Goal: Transaction & Acquisition: Download file/media

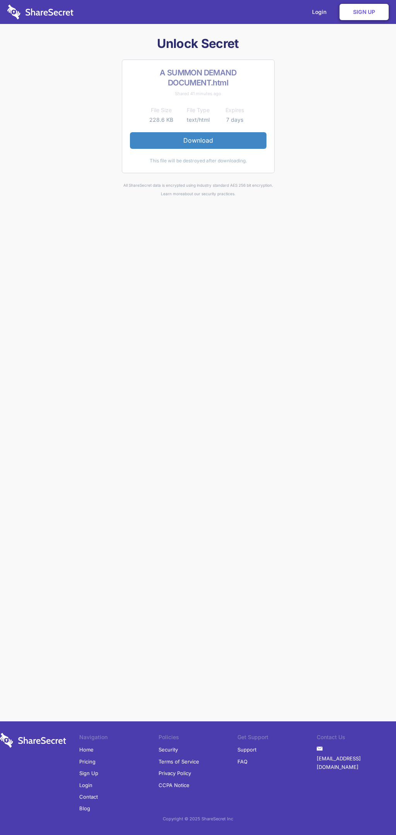
click at [198, 140] on link "Download" at bounding box center [198, 140] width 136 height 16
